Goal: Find specific page/section: Find specific page/section

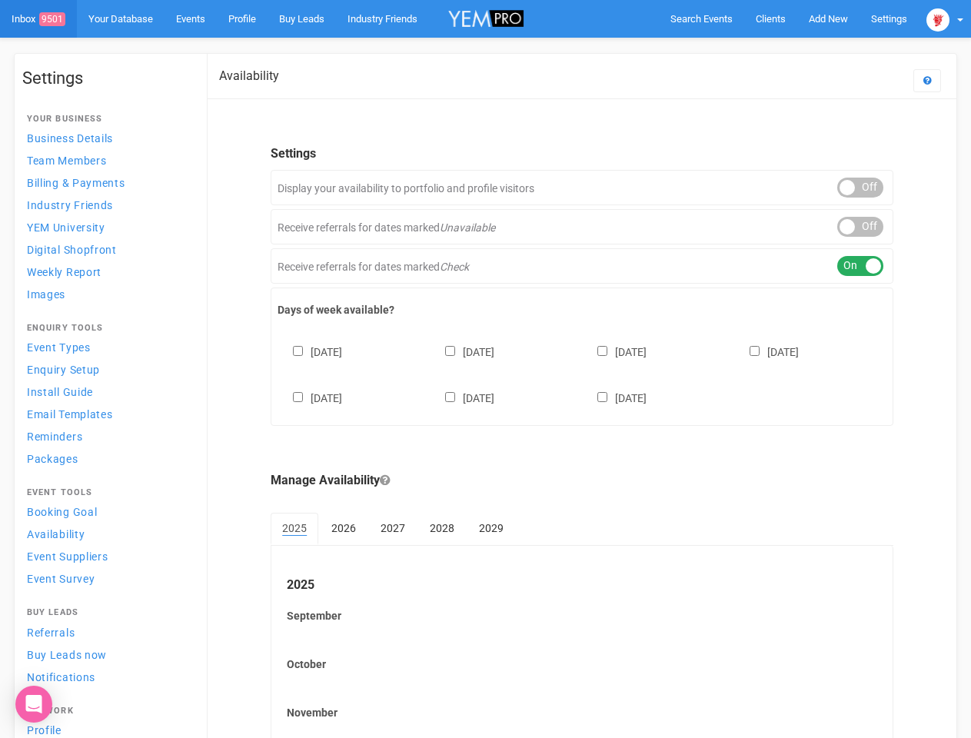
click at [485, 369] on div "[DATE] [DATE] [DATE] [DATE] [DATE] [DATE] [DATE]" at bounding box center [581, 367] width 609 height 92
click at [701, 18] on span "Search Events" at bounding box center [701, 19] width 62 height 12
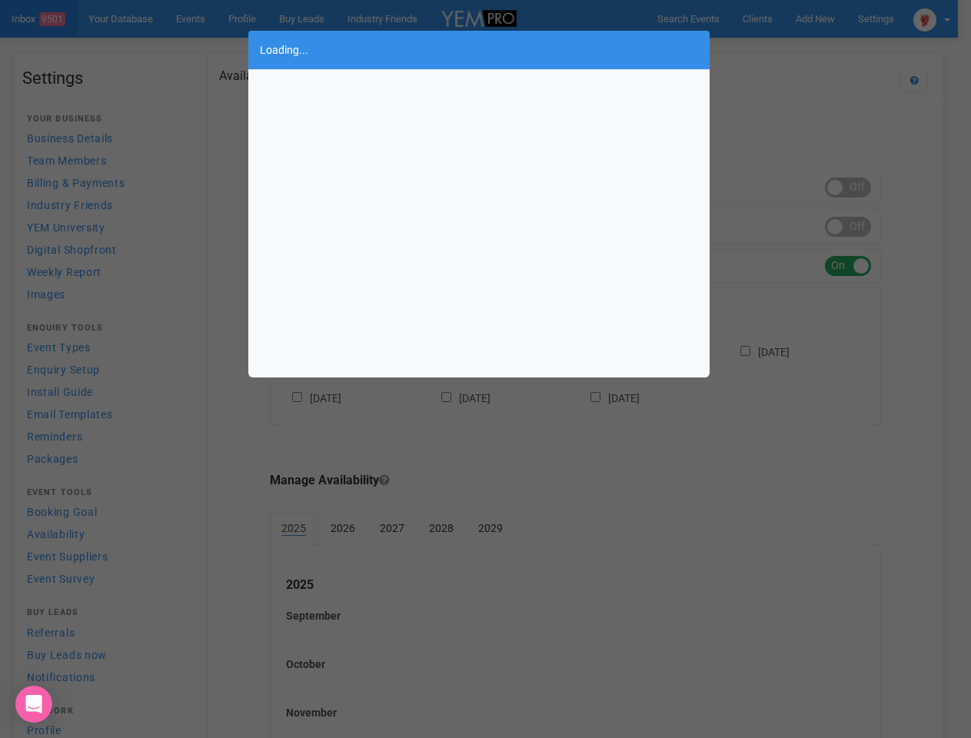
click at [792, 49] on div "Loading..." at bounding box center [485, 369] width 971 height 738
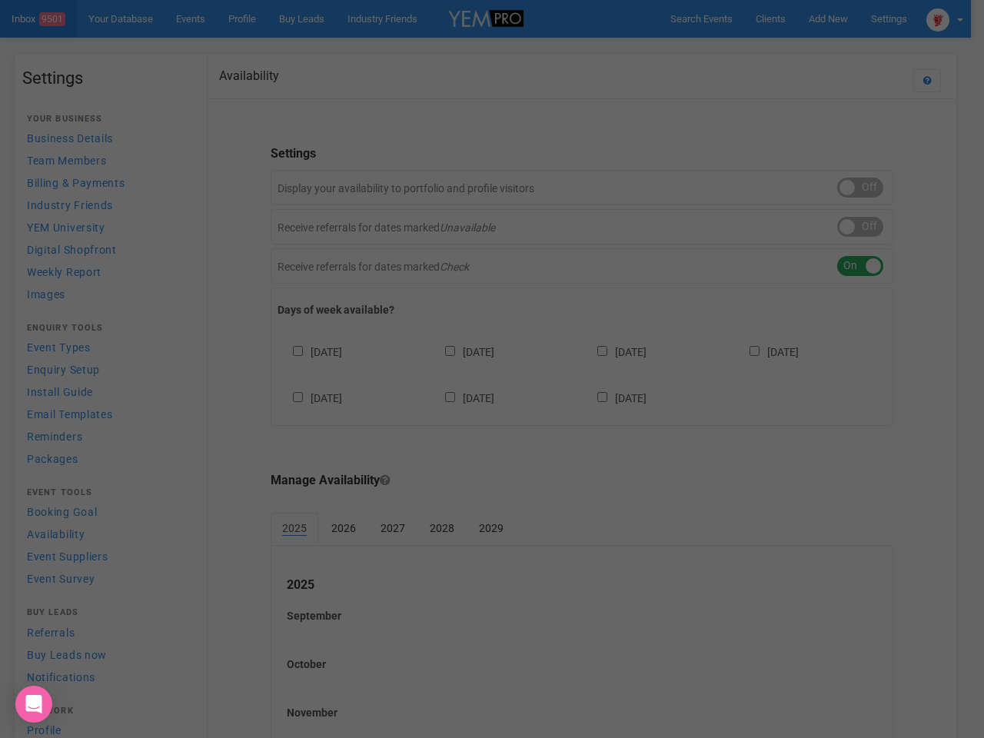
click at [945, 18] on div "Loading..." at bounding box center [492, 369] width 984 height 738
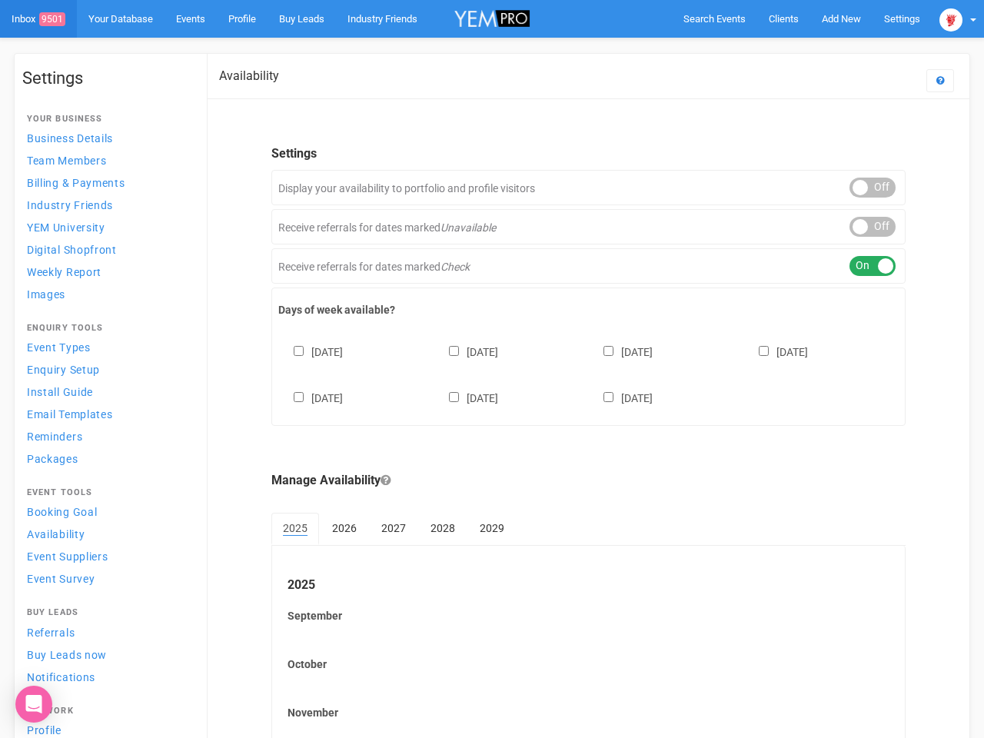
click at [860, 188] on div "ON OFF" at bounding box center [872, 188] width 46 height 20
click at [860, 227] on div "ON OFF" at bounding box center [872, 227] width 46 height 20
click at [860, 266] on div "ON OFF" at bounding box center [872, 266] width 46 height 20
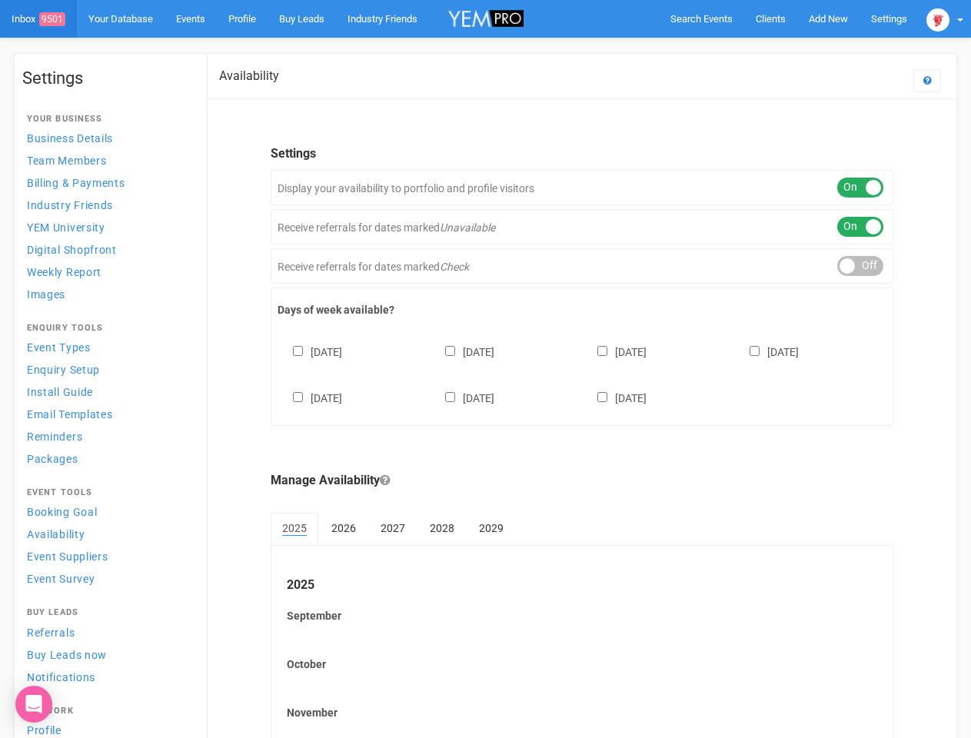
click at [582, 373] on div "[DATE] [DATE] [DATE] [DATE] [DATE] [DATE] [DATE]" at bounding box center [581, 367] width 609 height 92
